Goal: Task Accomplishment & Management: Manage account settings

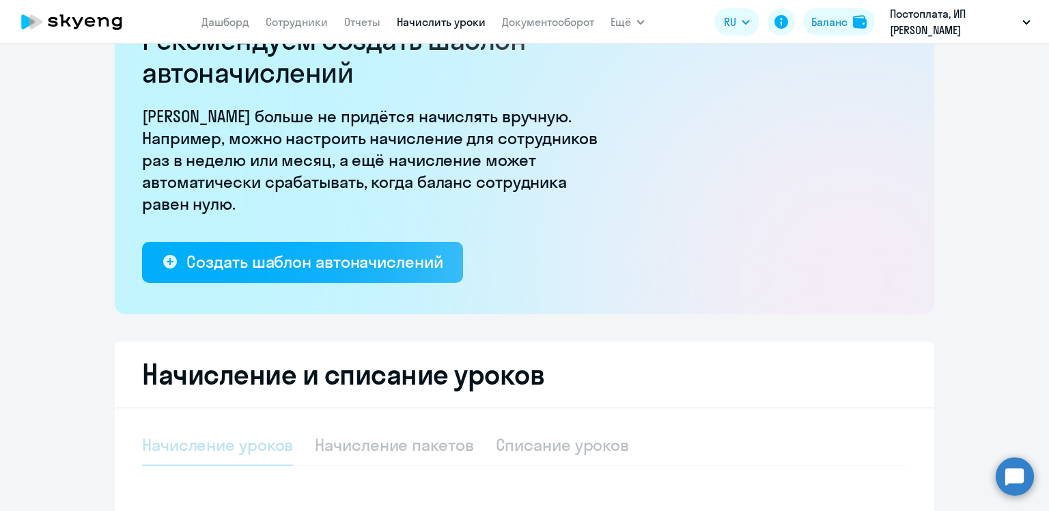
select select "10"
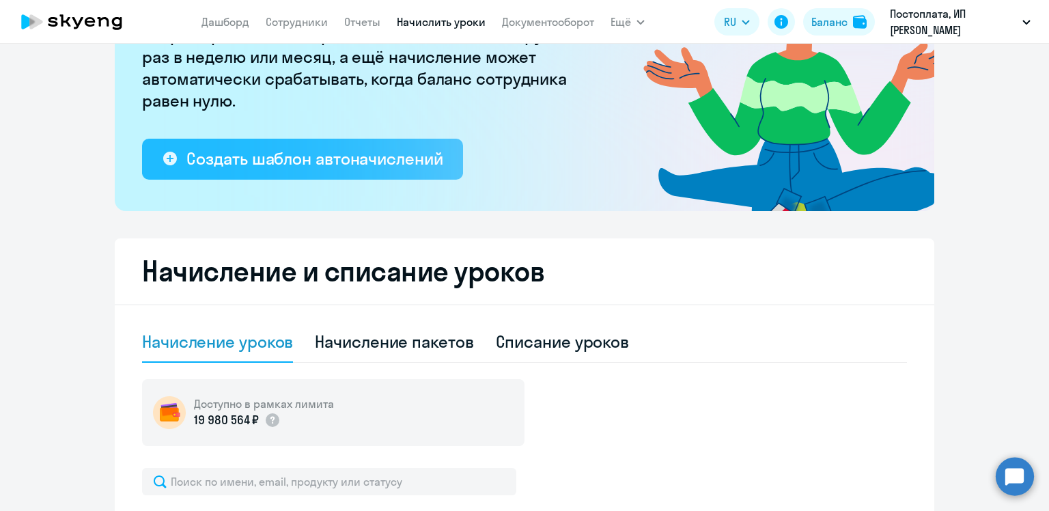
scroll to position [288, 0]
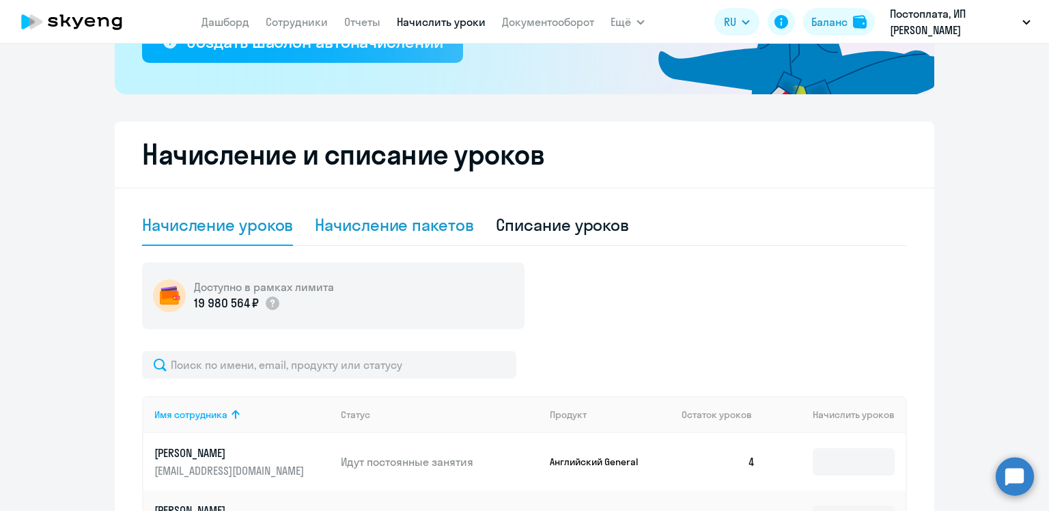
click at [366, 219] on div "Начисление пакетов" at bounding box center [394, 225] width 159 height 22
select select "10"
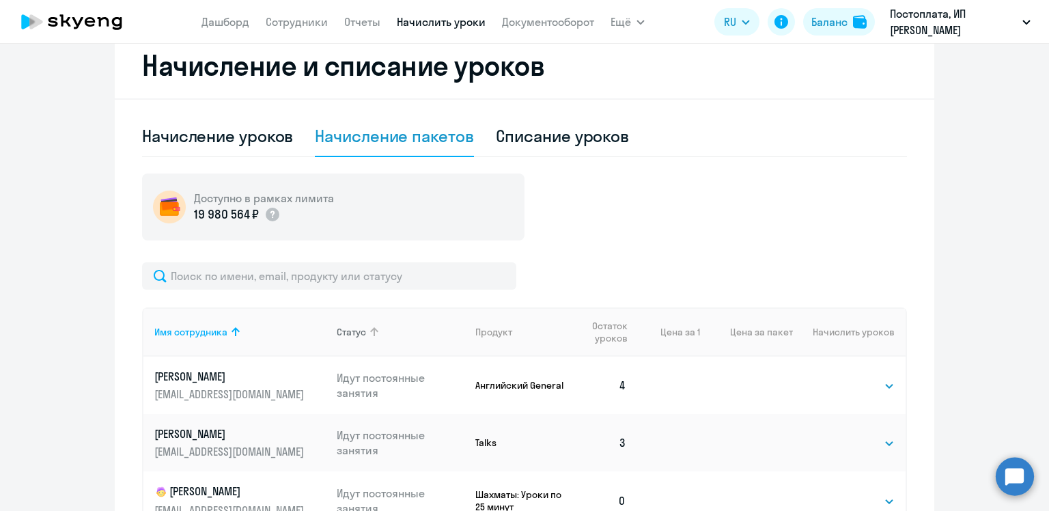
scroll to position [493, 0]
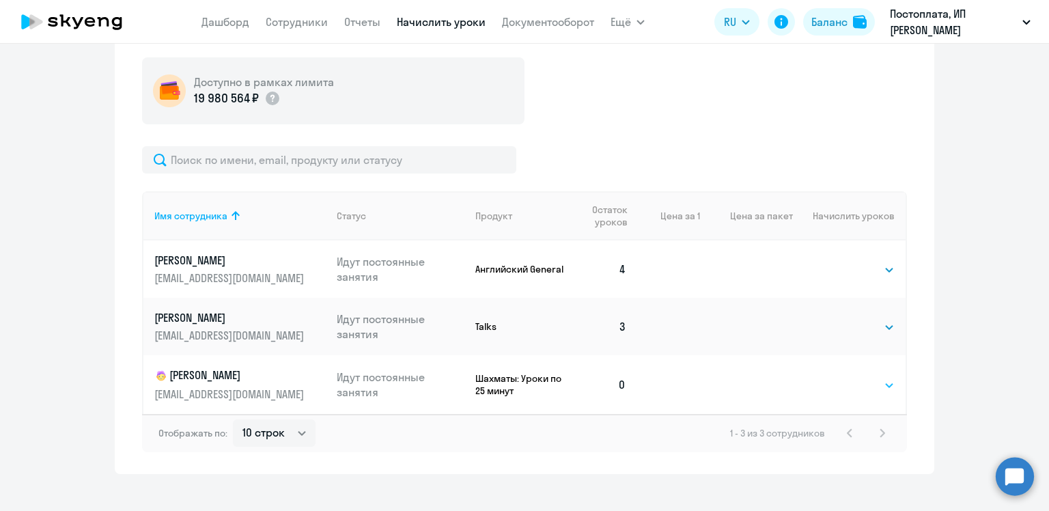
click at [874, 385] on select "Выбрать 4 8 16 32 64 96 128" at bounding box center [867, 385] width 56 height 16
select select "8"
click at [839, 377] on select "Выбрать 4 8 16 32 64 96 128" at bounding box center [867, 385] width 56 height 16
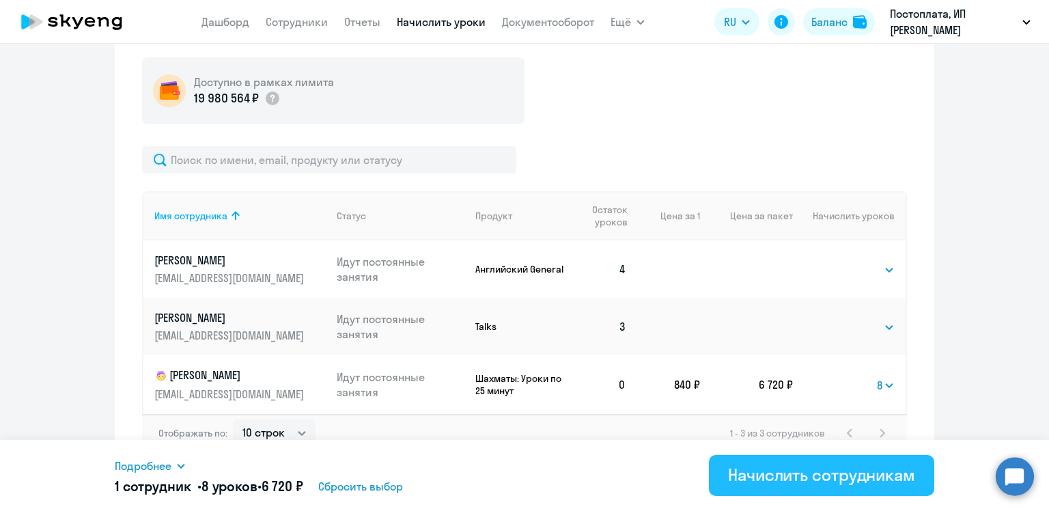
click at [836, 476] on div "Начислить сотрудникам" at bounding box center [821, 475] width 187 height 22
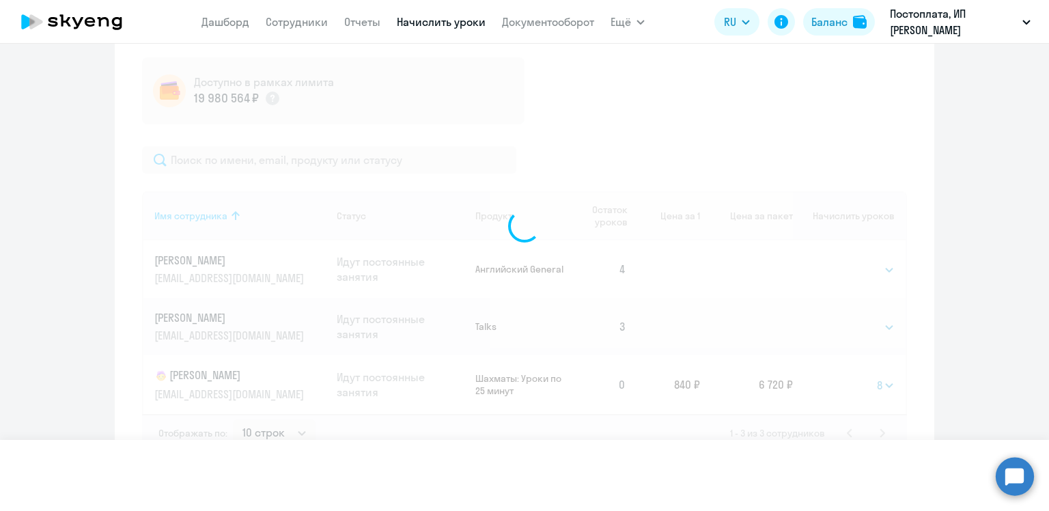
select select
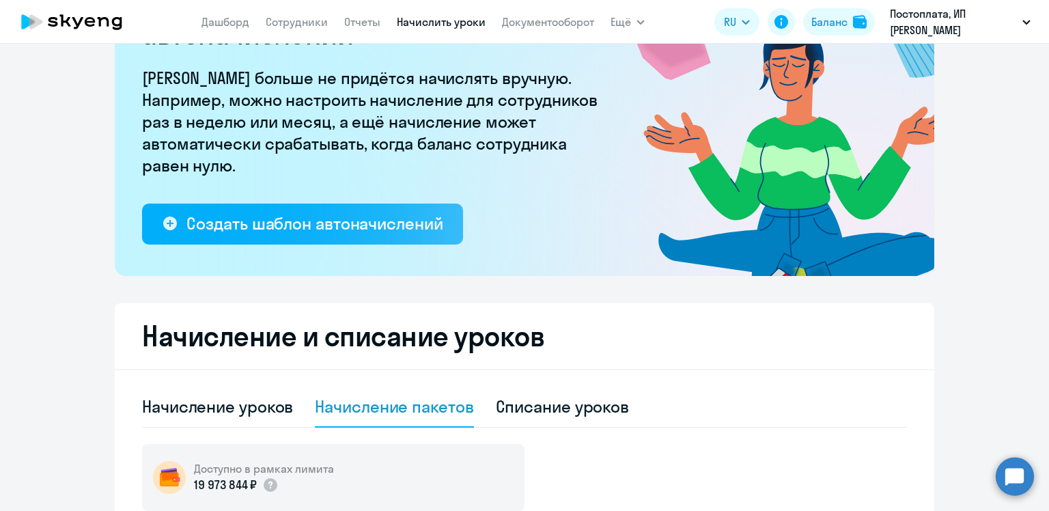
scroll to position [0, 0]
